Goal: Transaction & Acquisition: Book appointment/travel/reservation

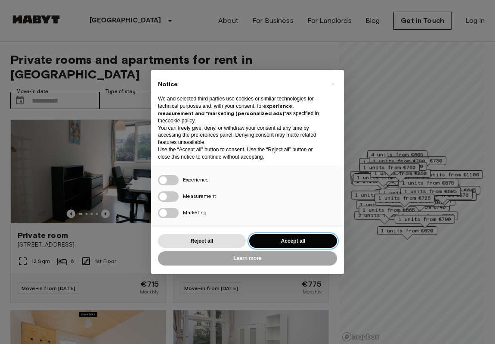
click at [281, 236] on button "Accept all" at bounding box center [293, 241] width 88 height 14
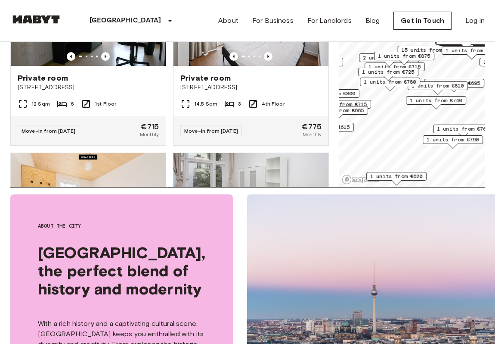
scroll to position [160, 0]
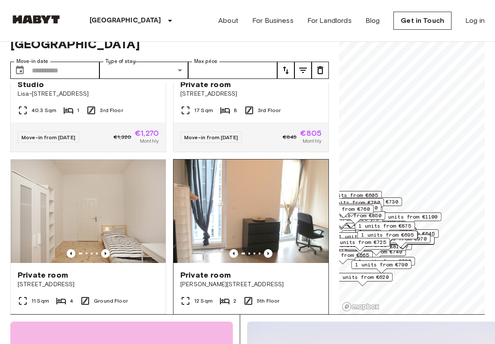
scroll to position [504, 0]
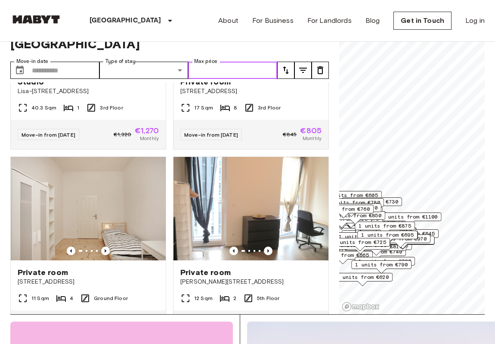
click at [215, 62] on input "Max price" at bounding box center [232, 70] width 89 height 17
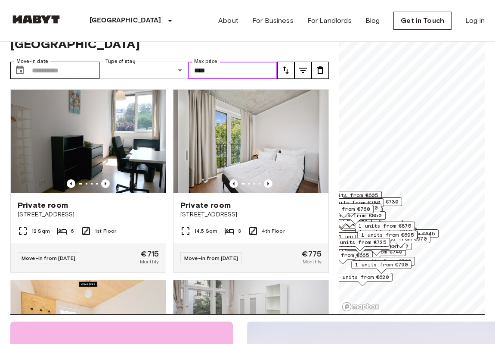
type input "****"
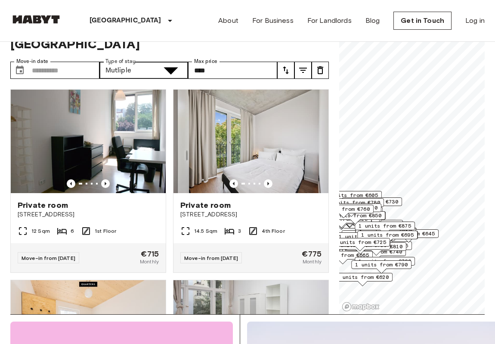
type input "**********"
click at [55, 62] on input "Move-in date" at bounding box center [66, 70] width 68 height 17
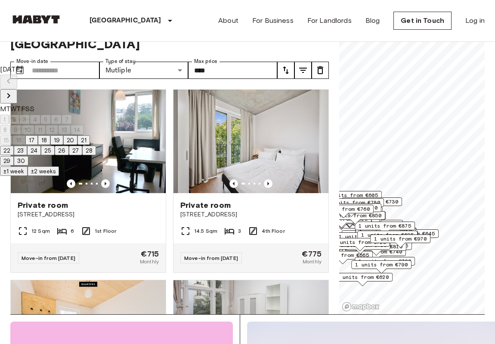
click at [14, 90] on icon "Next month" at bounding box center [8, 95] width 10 height 10
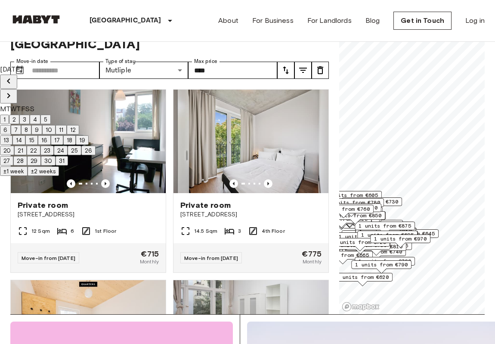
click at [9, 115] on button "1" at bounding box center [4, 119] width 9 height 9
type input "**********"
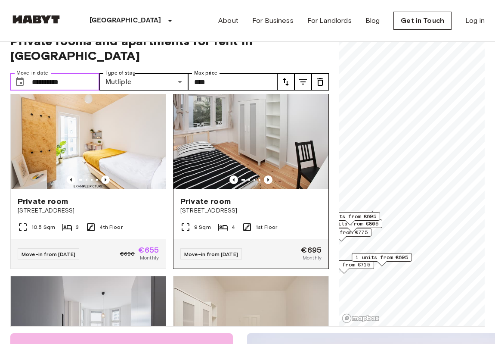
scroll to position [207, 0]
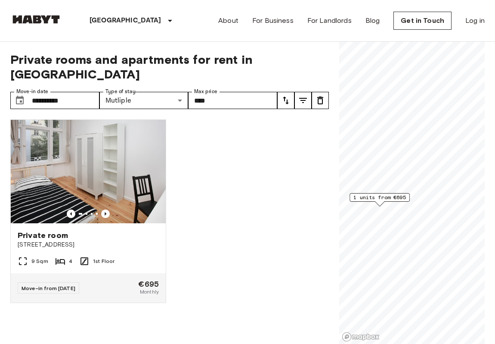
click at [379, 198] on span "1 units from €695" at bounding box center [379, 197] width 53 height 8
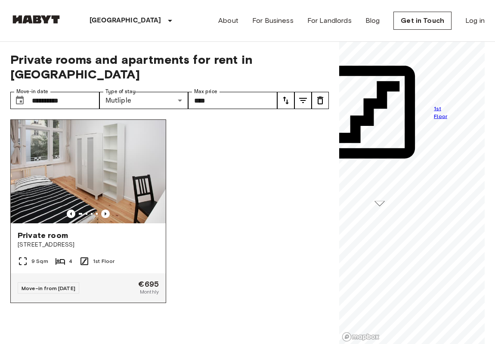
click at [95, 152] on img at bounding box center [88, 171] width 155 height 103
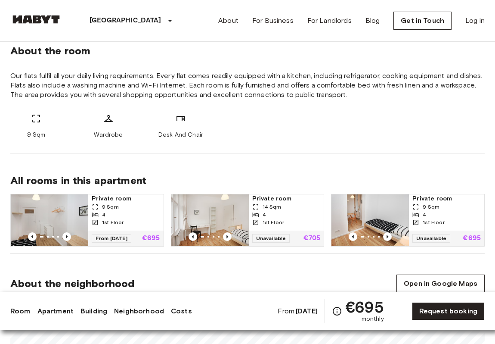
scroll to position [317, 0]
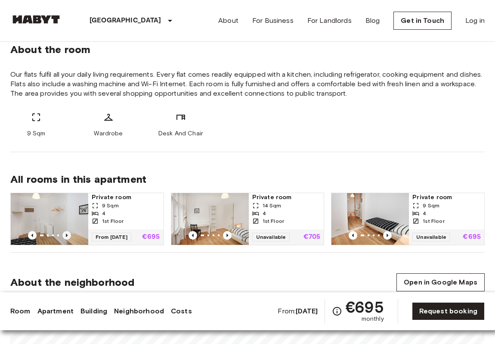
click at [67, 236] on icon "Previous image" at bounding box center [66, 235] width 9 height 9
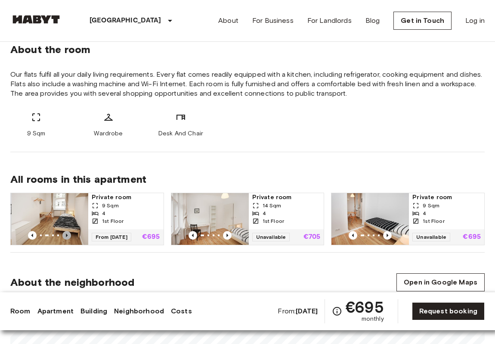
click at [67, 236] on icon "Previous image" at bounding box center [66, 235] width 9 height 9
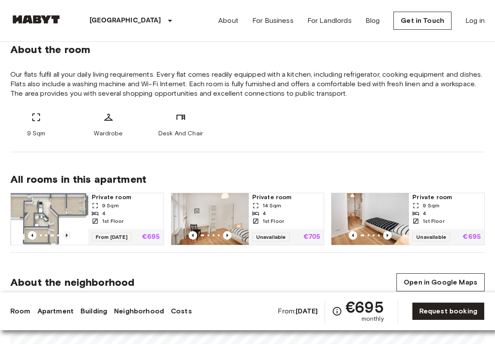
click at [67, 236] on icon "Previous image" at bounding box center [66, 235] width 9 height 9
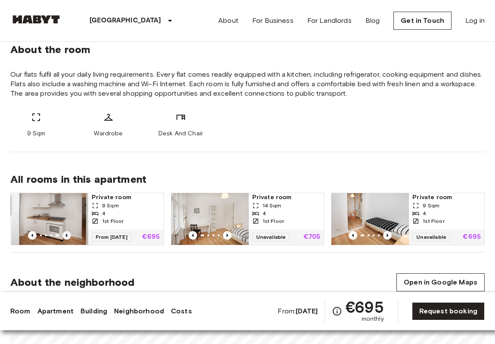
click at [67, 236] on icon "Previous image" at bounding box center [66, 235] width 9 height 9
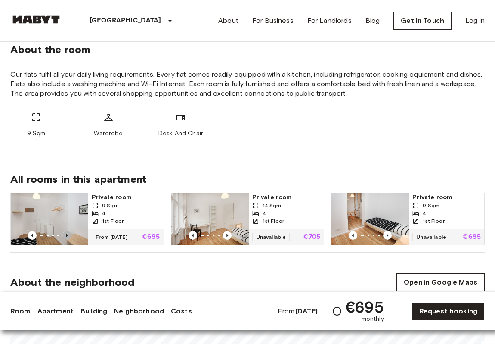
click at [67, 236] on icon "Previous image" at bounding box center [66, 235] width 9 height 9
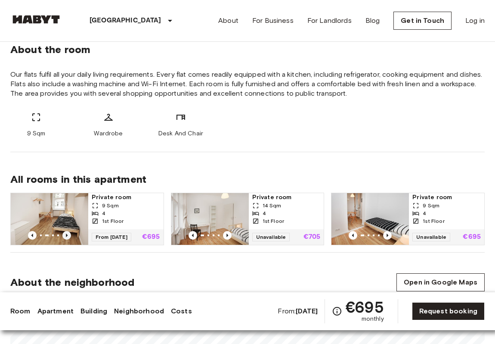
click at [67, 236] on icon "Previous image" at bounding box center [66, 235] width 9 height 9
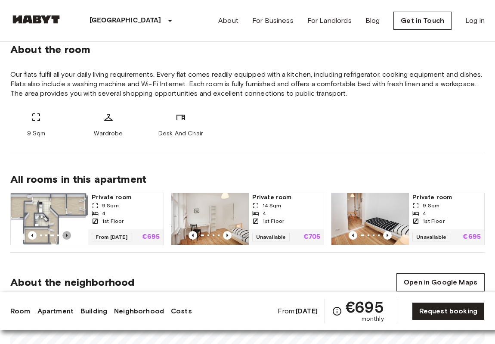
click at [67, 236] on icon "Previous image" at bounding box center [66, 235] width 9 height 9
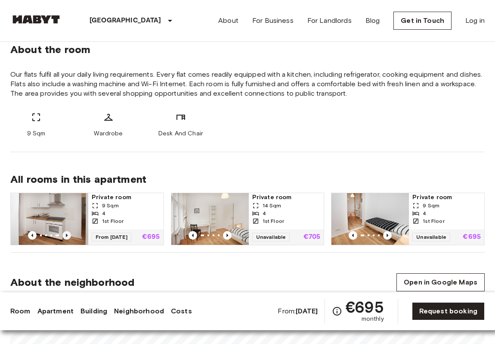
click at [67, 236] on icon "Previous image" at bounding box center [66, 235] width 9 height 9
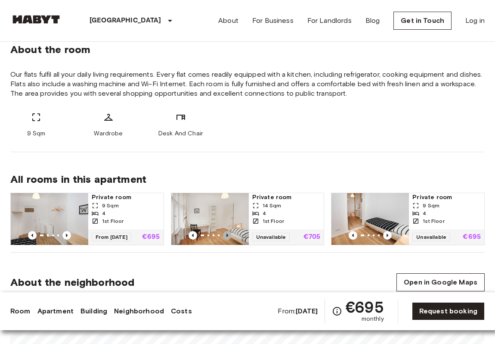
click at [228, 235] on icon "Previous image" at bounding box center [227, 235] width 9 height 9
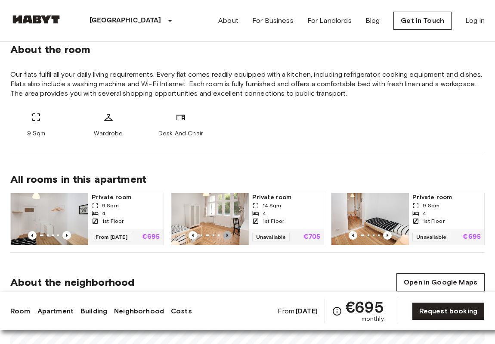
click at [228, 235] on icon "Previous image" at bounding box center [227, 235] width 9 height 9
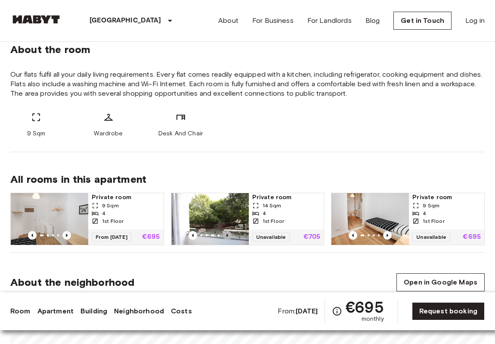
click at [228, 235] on icon "Previous image" at bounding box center [227, 235] width 9 height 9
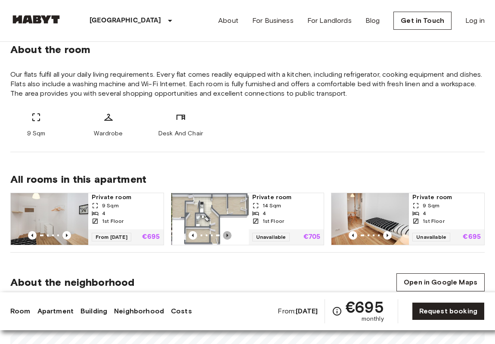
click at [228, 235] on icon "Previous image" at bounding box center [227, 235] width 9 height 9
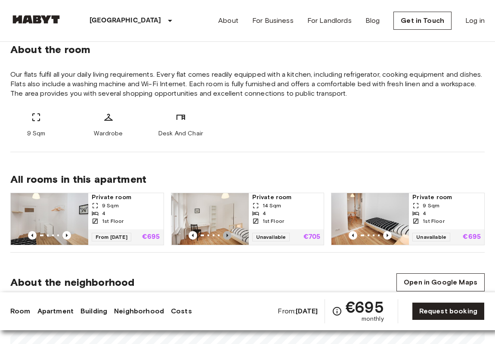
click at [228, 235] on icon "Previous image" at bounding box center [227, 235] width 9 height 9
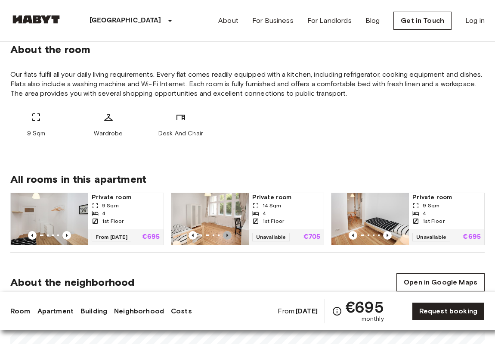
click at [228, 235] on icon "Previous image" at bounding box center [227, 235] width 9 height 9
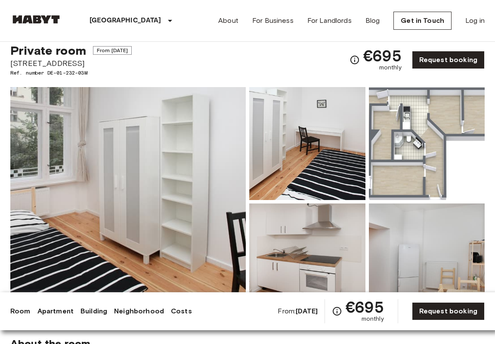
scroll to position [0, 0]
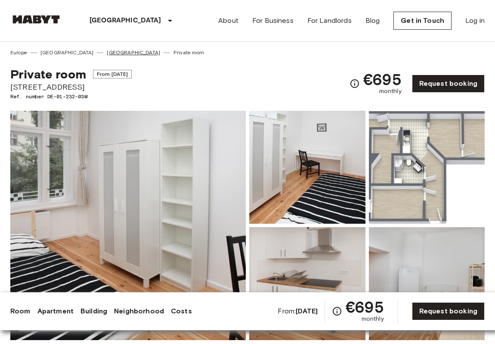
click at [107, 52] on link "[GEOGRAPHIC_DATA]" at bounding box center [133, 53] width 53 height 8
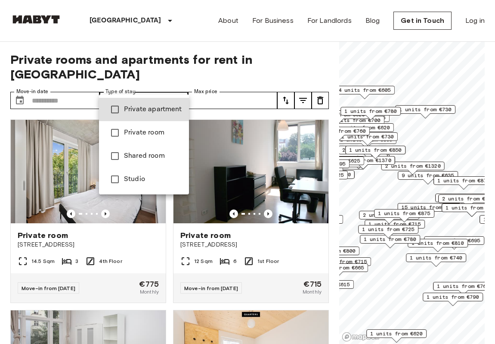
type input "******"
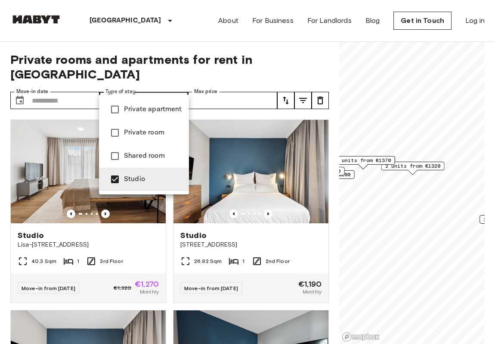
click at [176, 37] on div at bounding box center [247, 172] width 495 height 344
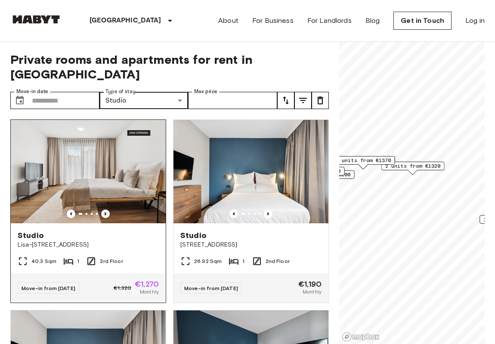
click at [107, 209] on icon "Previous image" at bounding box center [105, 213] width 9 height 9
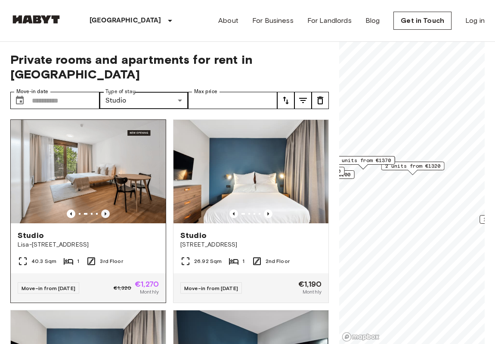
click at [107, 209] on icon "Previous image" at bounding box center [105, 213] width 9 height 9
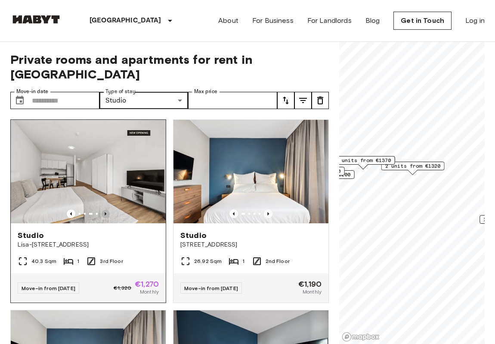
click at [107, 209] on icon "Previous image" at bounding box center [105, 213] width 9 height 9
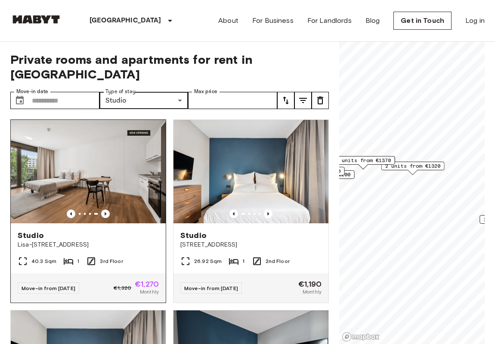
click at [96, 157] on img at bounding box center [88, 171] width 155 height 103
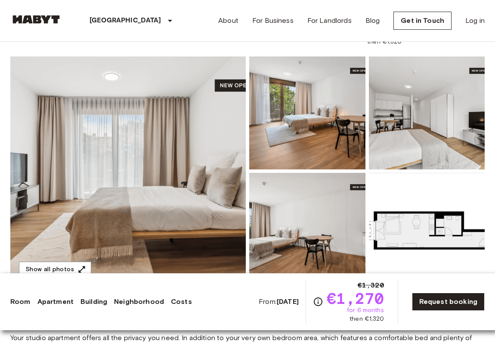
scroll to position [65, 0]
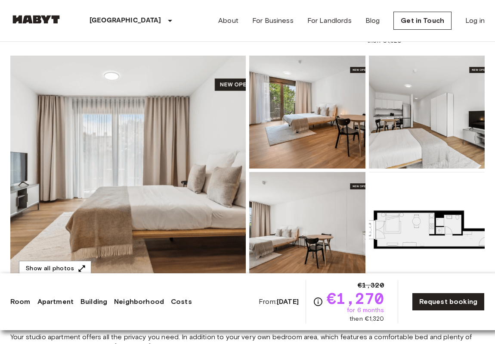
click at [303, 133] on img at bounding box center [307, 112] width 116 height 113
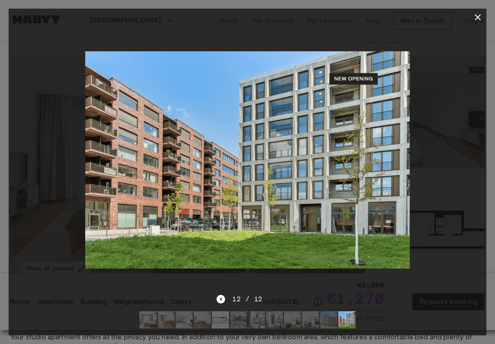
click at [431, 45] on div at bounding box center [248, 160] width 478 height 268
click at [477, 19] on icon "button" at bounding box center [478, 17] width 10 height 10
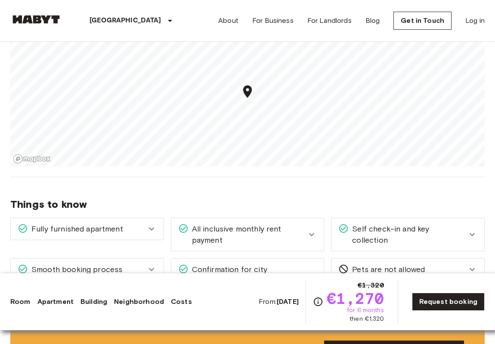
scroll to position [780, 0]
